Goal: Task Accomplishment & Management: Complete application form

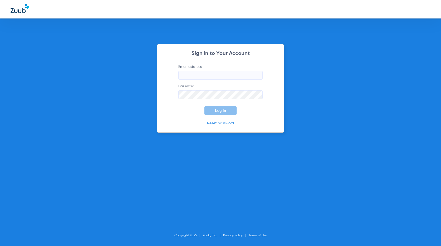
type input "[EMAIL_ADDRESS][DOMAIN_NAME]"
click at [218, 108] on button "Log In" at bounding box center [221, 111] width 32 height 10
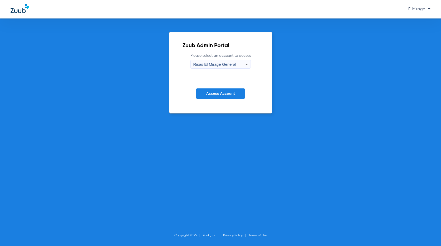
click at [214, 96] on button "Access Account" at bounding box center [221, 93] width 50 height 10
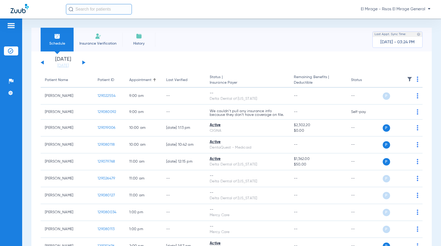
drag, startPoint x: 101, startPoint y: 40, endPoint x: 136, endPoint y: 46, distance: 35.7
click at [101, 40] on li "Insurance Verification" at bounding box center [98, 40] width 49 height 24
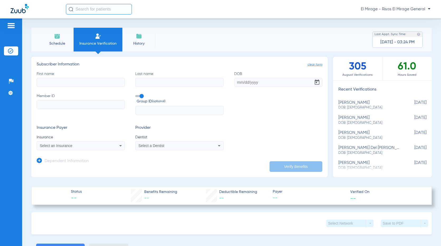
click at [92, 83] on input "First name" at bounding box center [81, 82] width 88 height 9
click at [90, 82] on input "First name Required" at bounding box center [81, 82] width 88 height 9
type input "[PERSON_NAME]"
click at [246, 82] on input "DOB" at bounding box center [278, 82] width 88 height 9
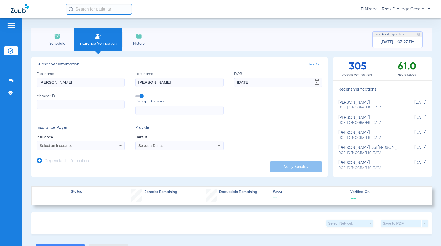
type input "[DATE]"
click at [54, 107] on input "Member ID" at bounding box center [81, 104] width 88 height 9
type input "953723436"
click at [71, 146] on span "Select an Insurance" at bounding box center [56, 146] width 33 height 4
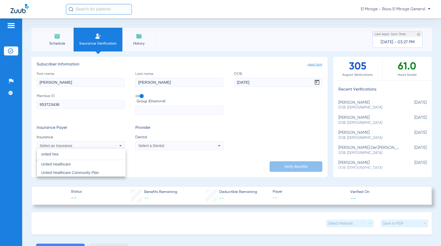
type input "united hea"
click at [80, 165] on mat-option "United Healthcare" at bounding box center [81, 164] width 89 height 8
click at [163, 146] on div "Select a Dentist" at bounding box center [172, 146] width 66 height 4
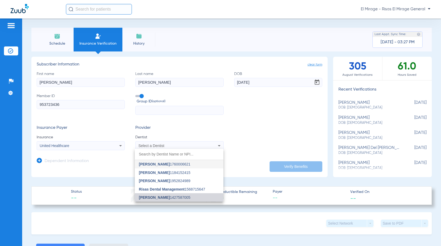
click at [165, 196] on span "Polina Magee 1427587005" at bounding box center [164, 198] width 51 height 4
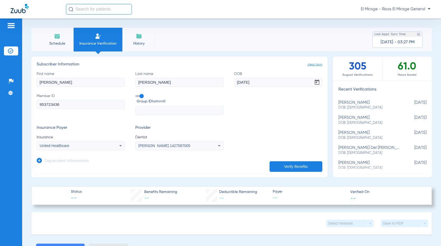
click at [287, 164] on button "Verify Benefits" at bounding box center [296, 166] width 53 height 11
